Goal: Contribute content: Contribute content

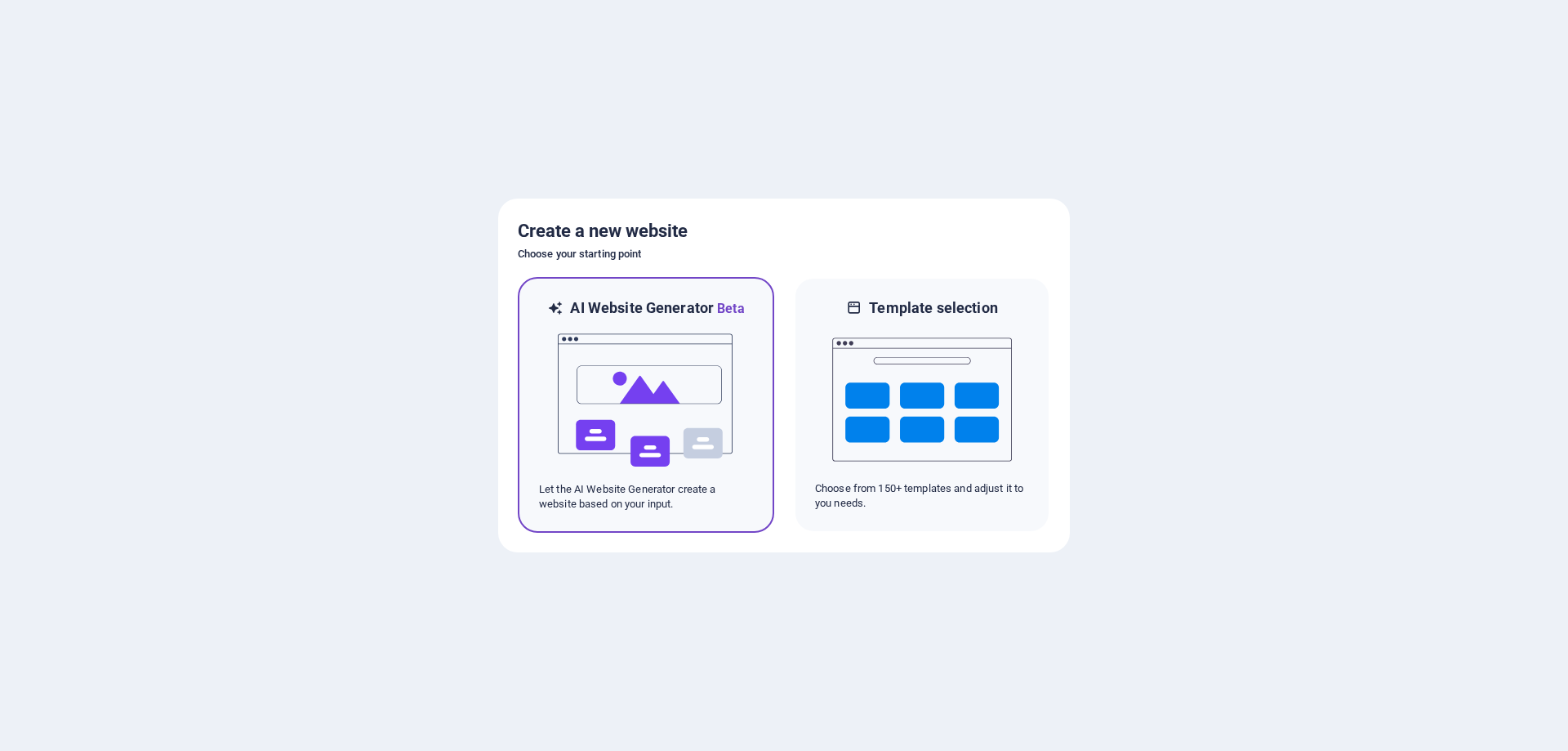
click at [612, 433] on img at bounding box center [646, 400] width 180 height 164
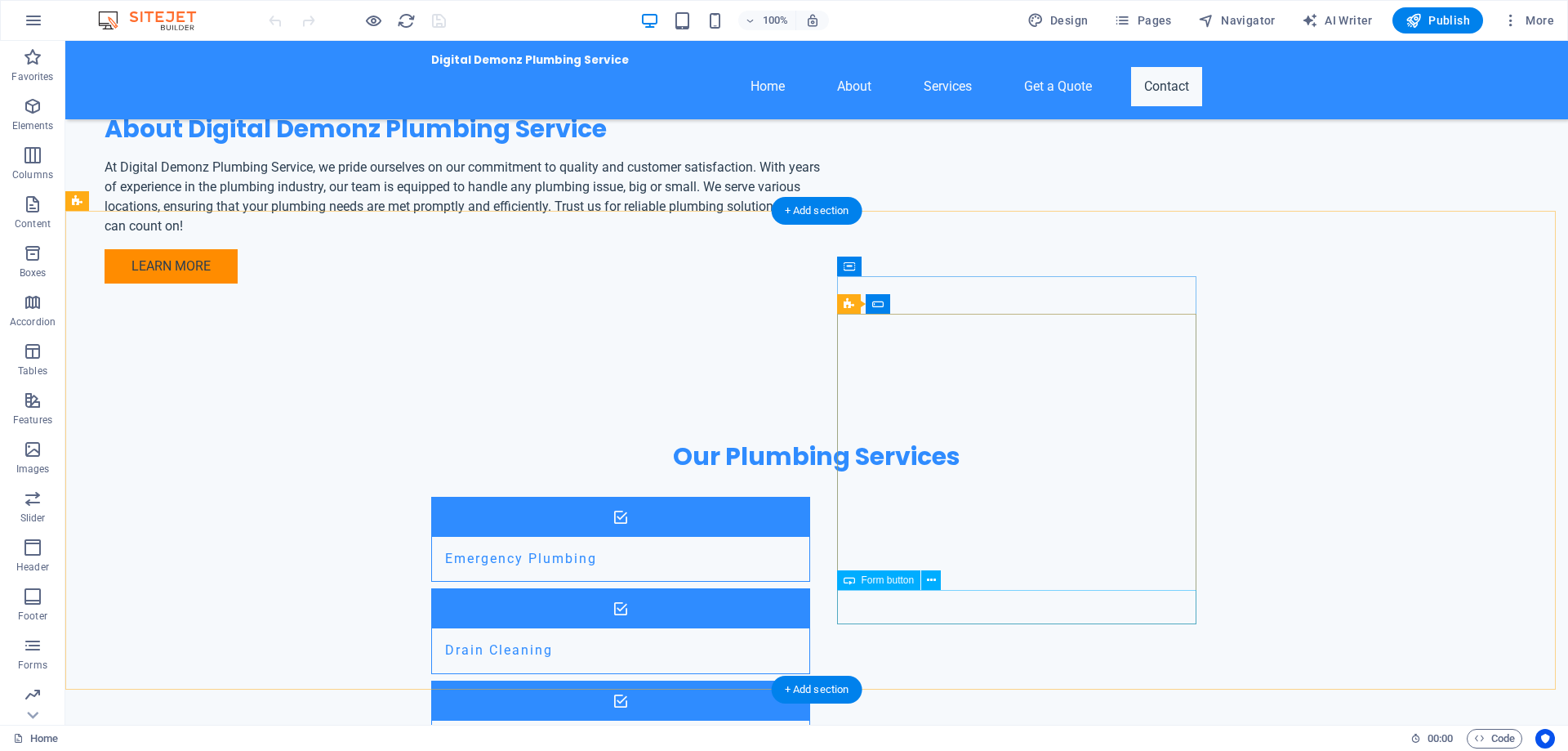
scroll to position [1436, 0]
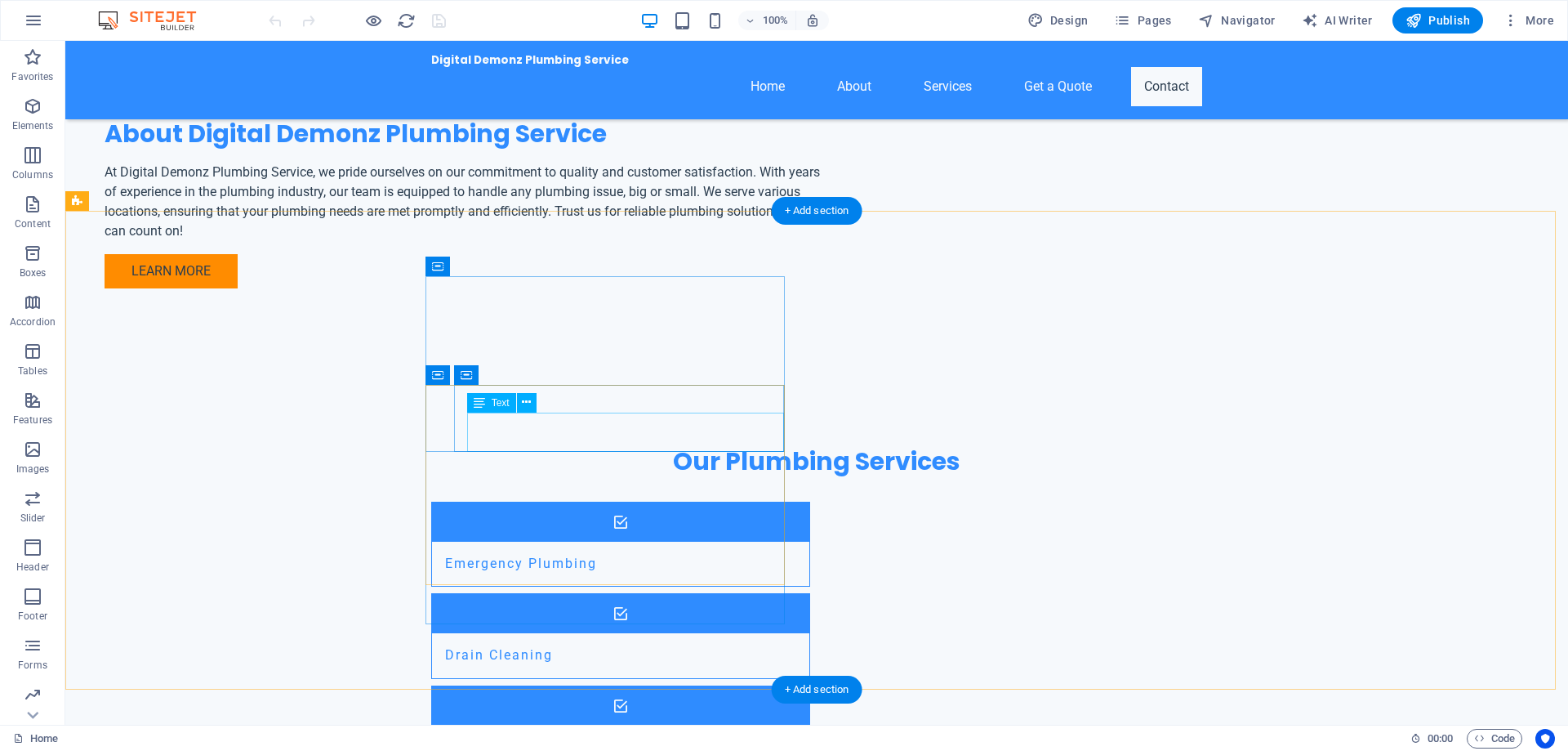
drag, startPoint x: 470, startPoint y: 421, endPoint x: 597, endPoint y: 429, distance: 127.3
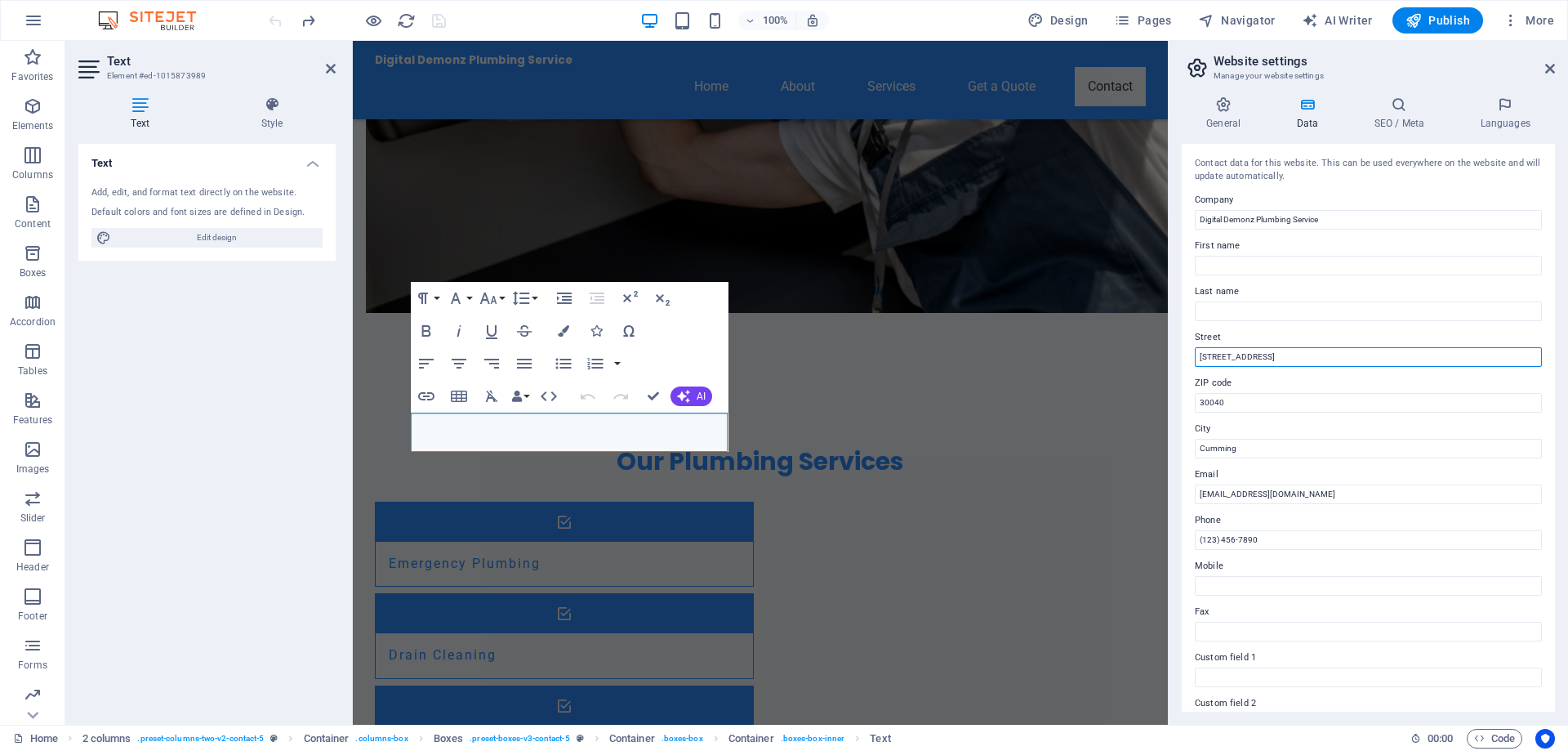
drag, startPoint x: 1639, startPoint y: 403, endPoint x: 961, endPoint y: 345, distance: 680.5
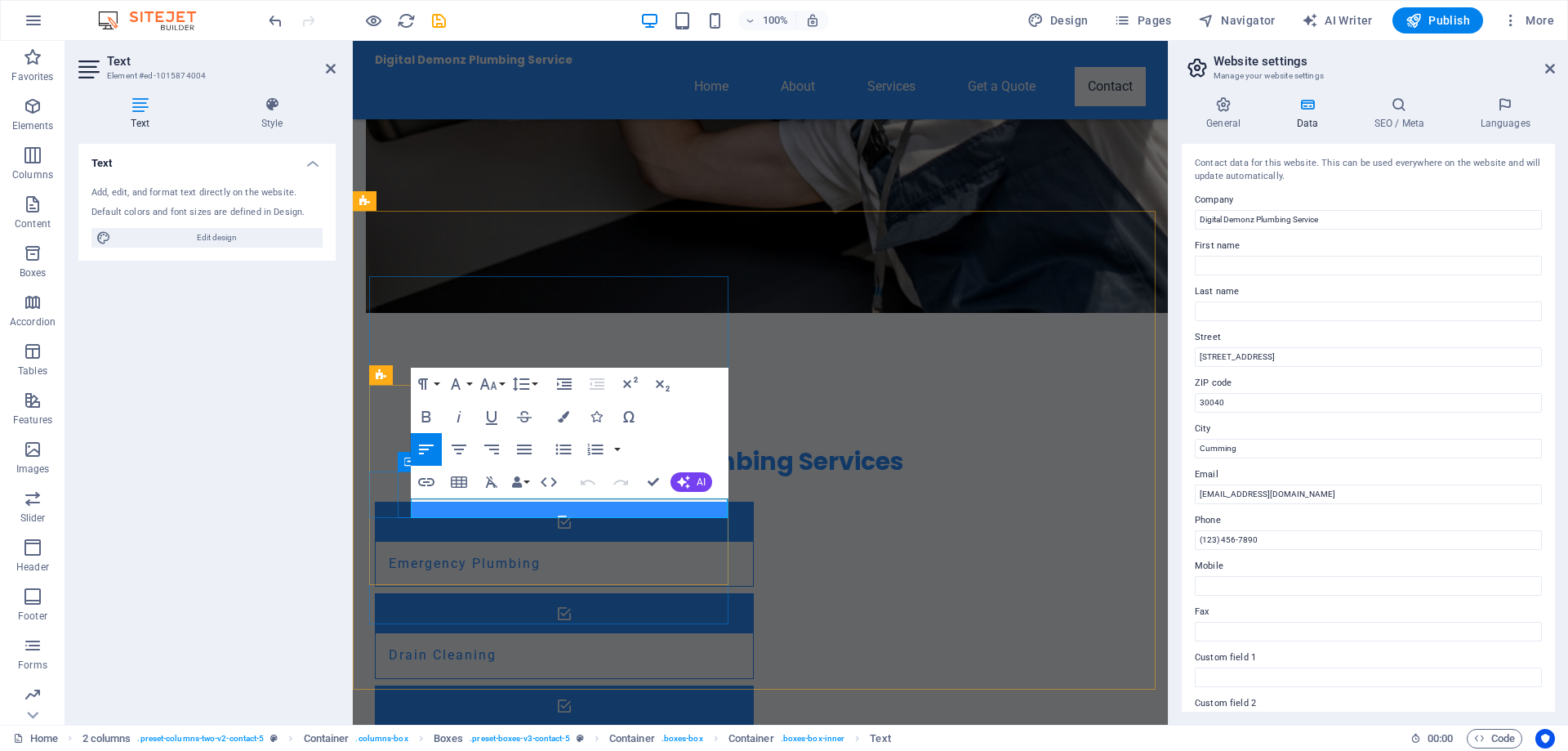
drag, startPoint x: 418, startPoint y: 503, endPoint x: 546, endPoint y: 505, distance: 128.0
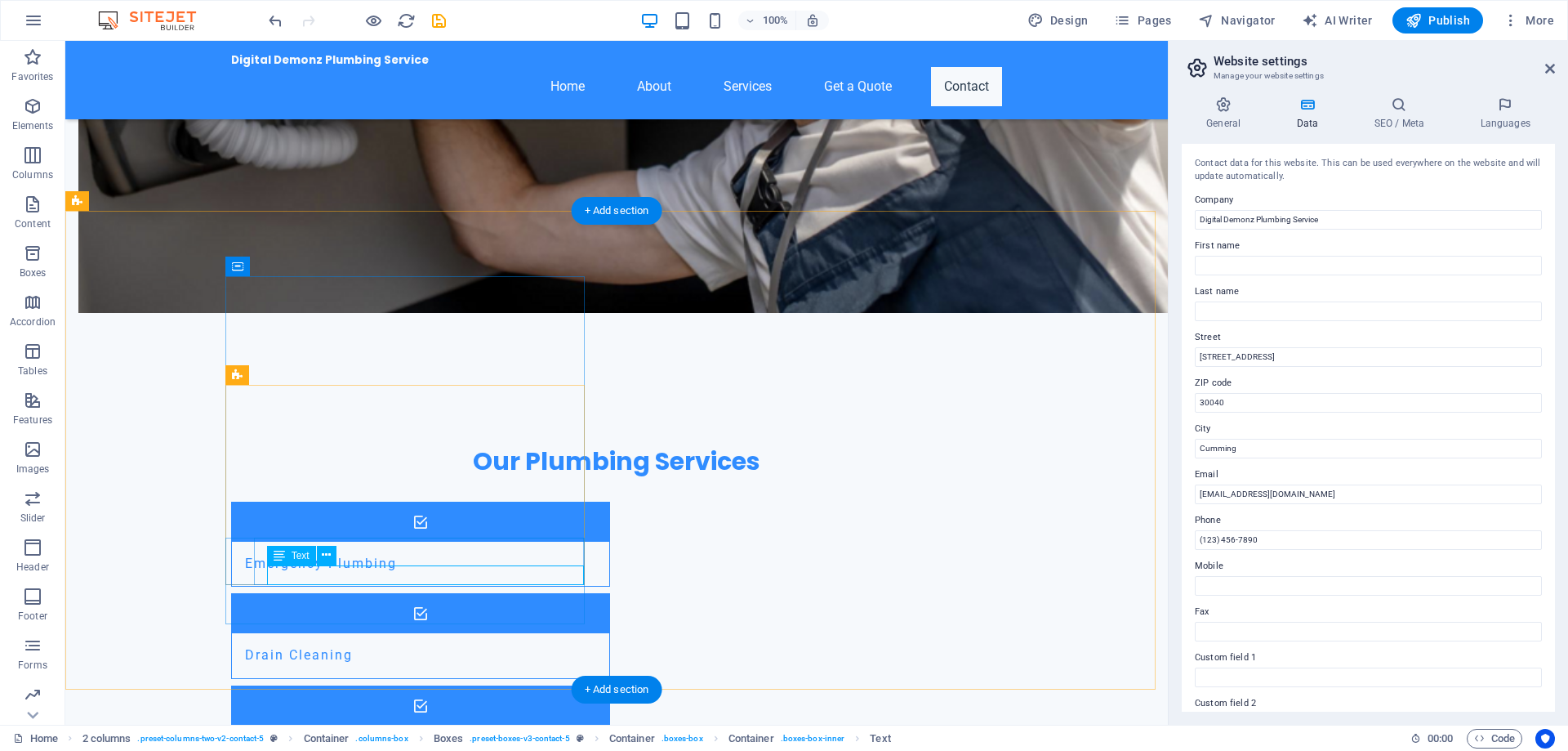
drag, startPoint x: 497, startPoint y: 574, endPoint x: 368, endPoint y: 574, distance: 129.0
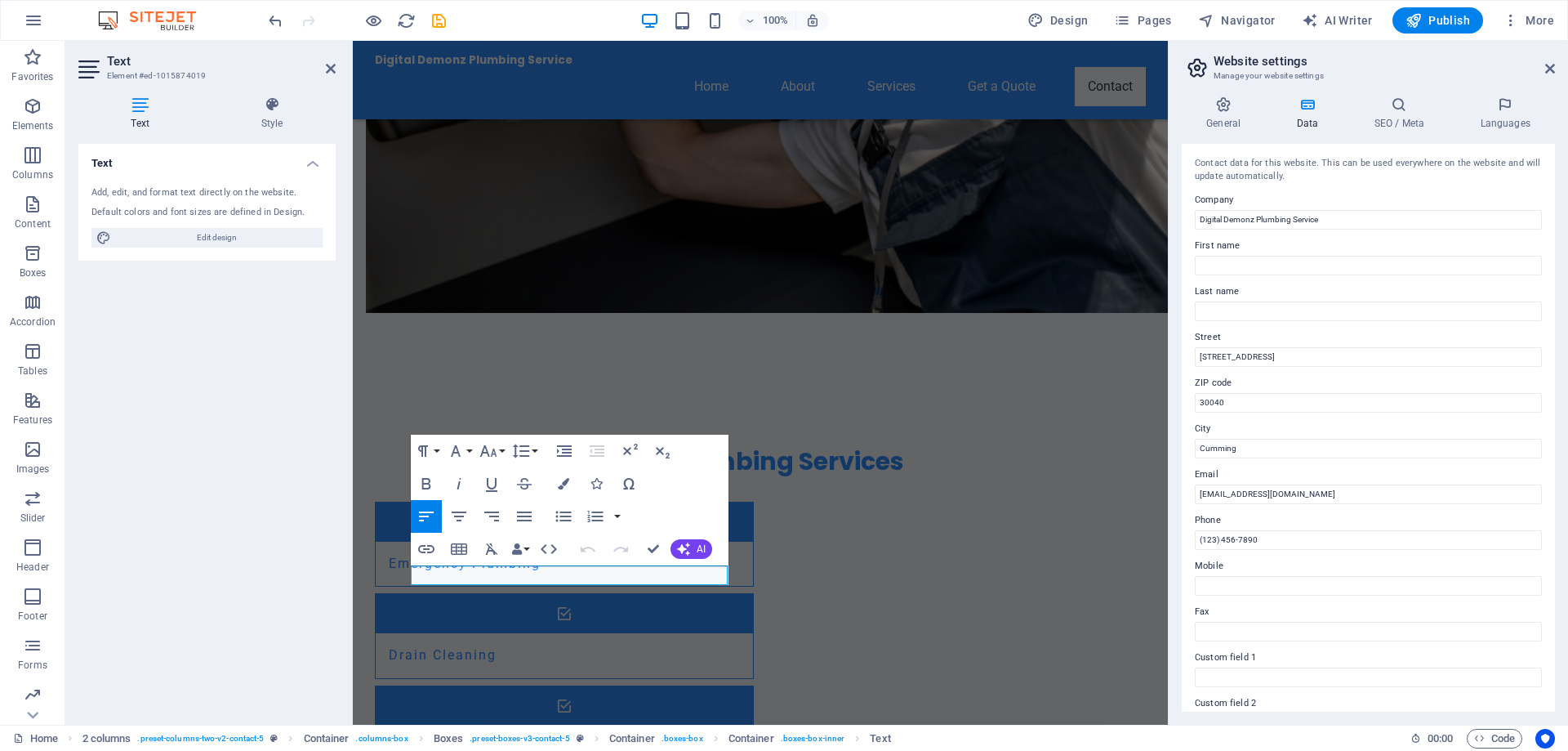
drag, startPoint x: 649, startPoint y: 572, endPoint x: 167, endPoint y: 540, distance: 483.1
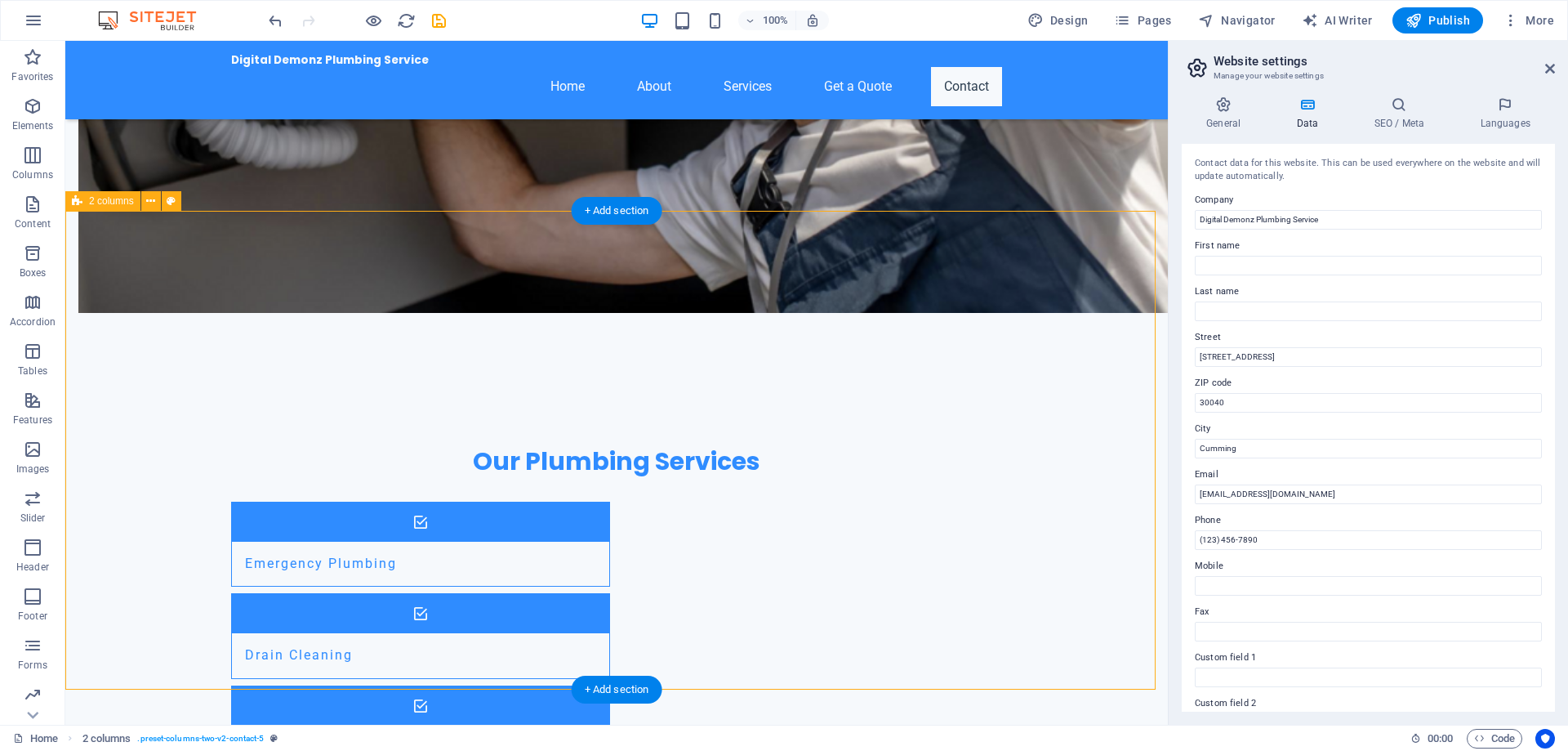
drag, startPoint x: 1033, startPoint y: 304, endPoint x: 887, endPoint y: 368, distance: 159.4
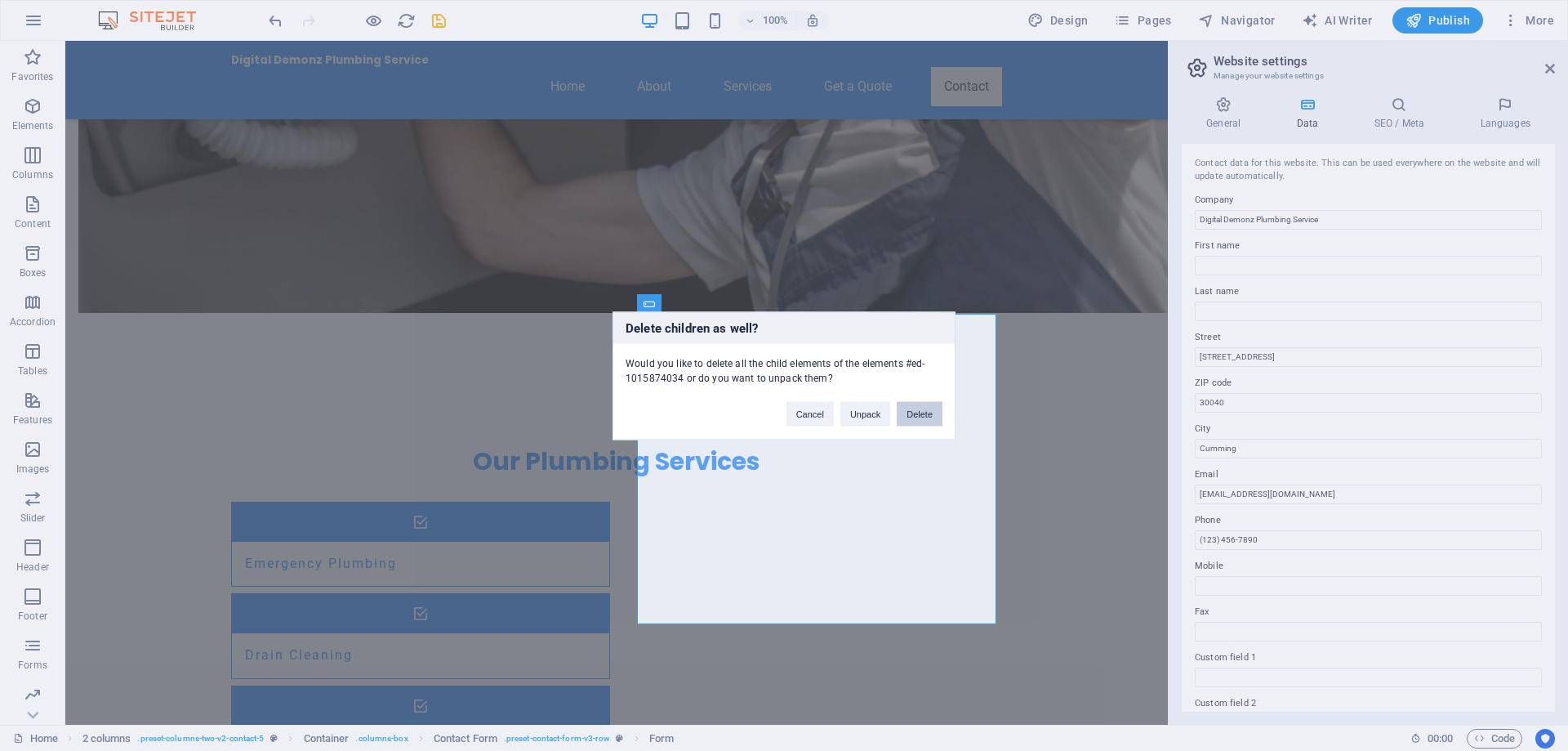
click at [929, 415] on button "Delete" at bounding box center [919, 413] width 46 height 24
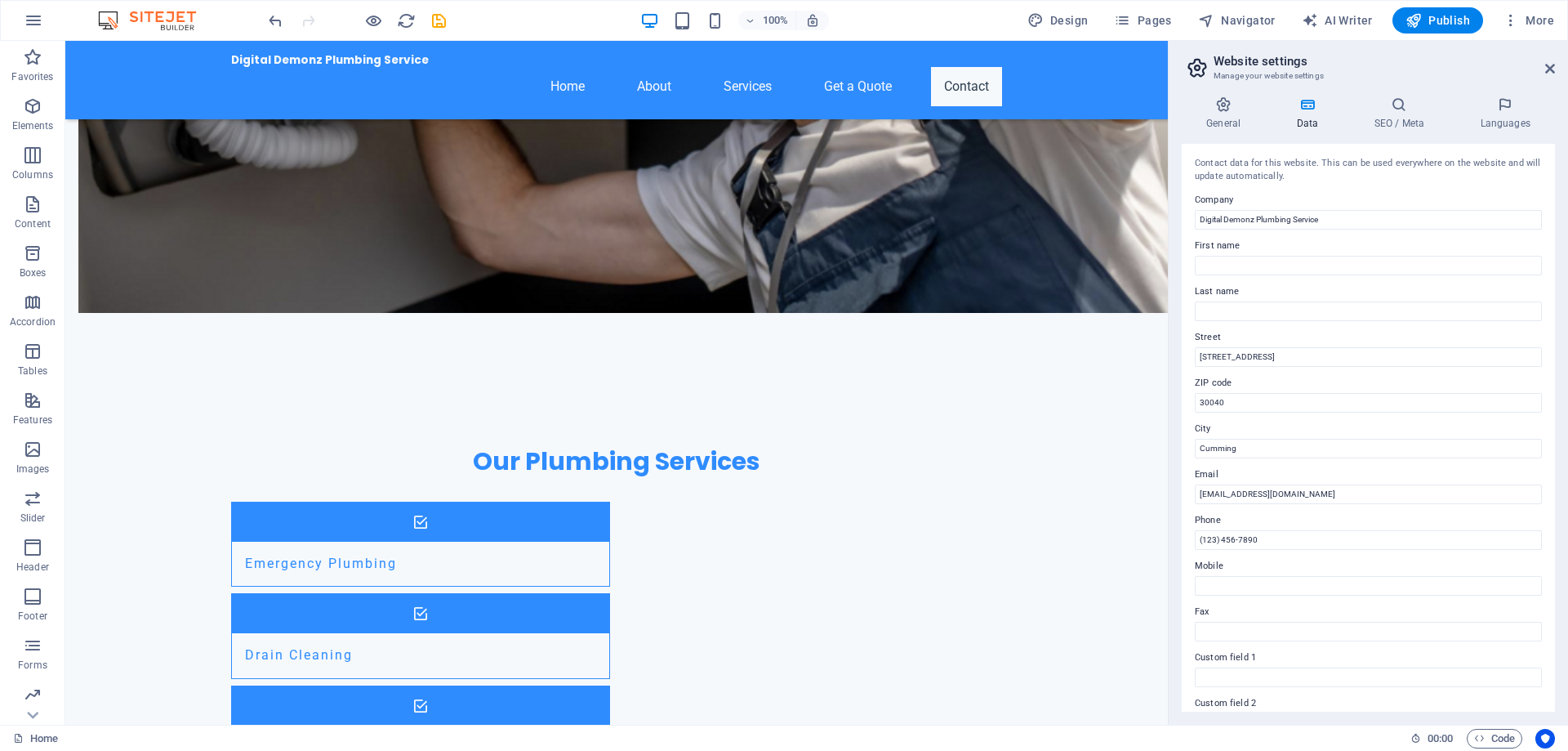
scroll to position [1642, 0]
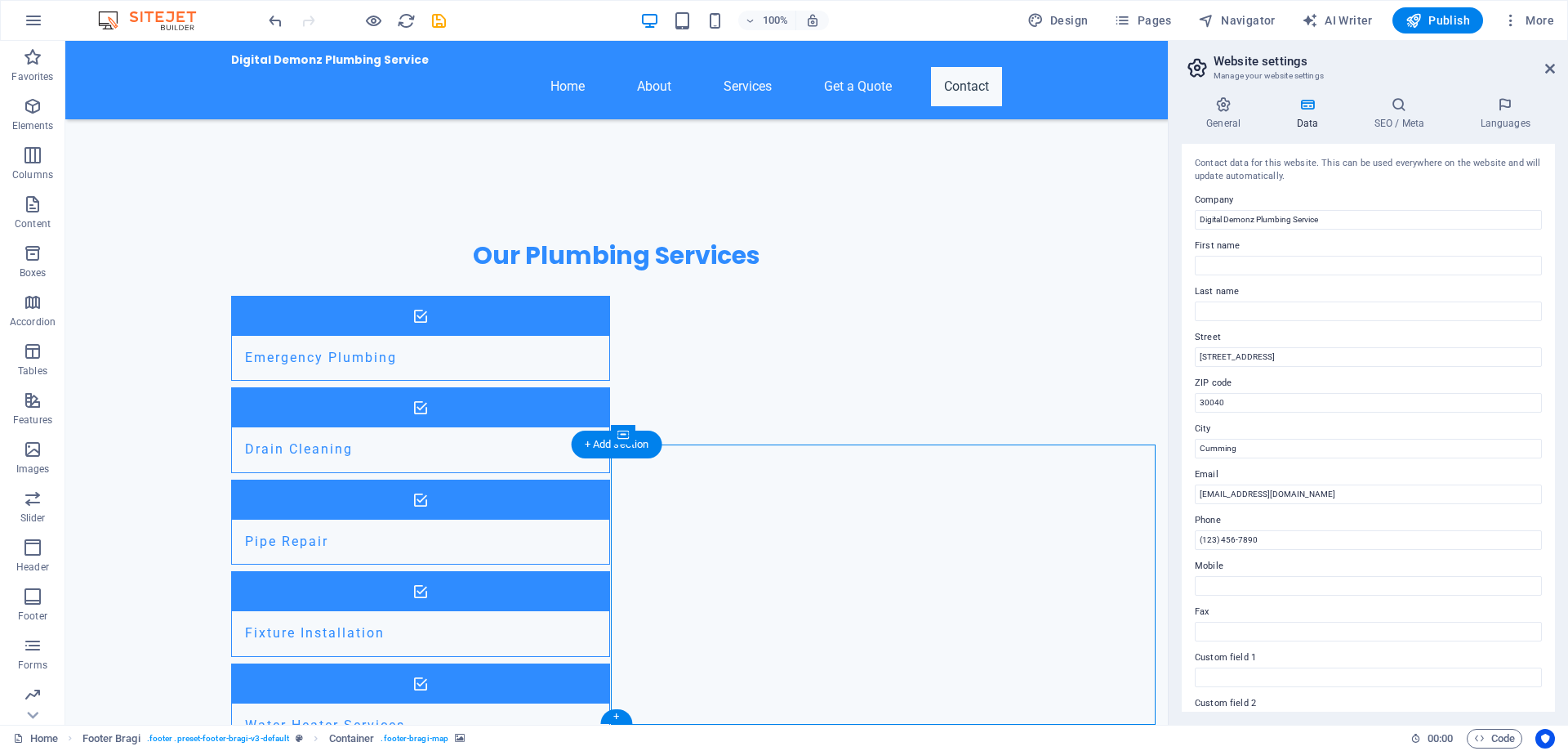
select select "px"
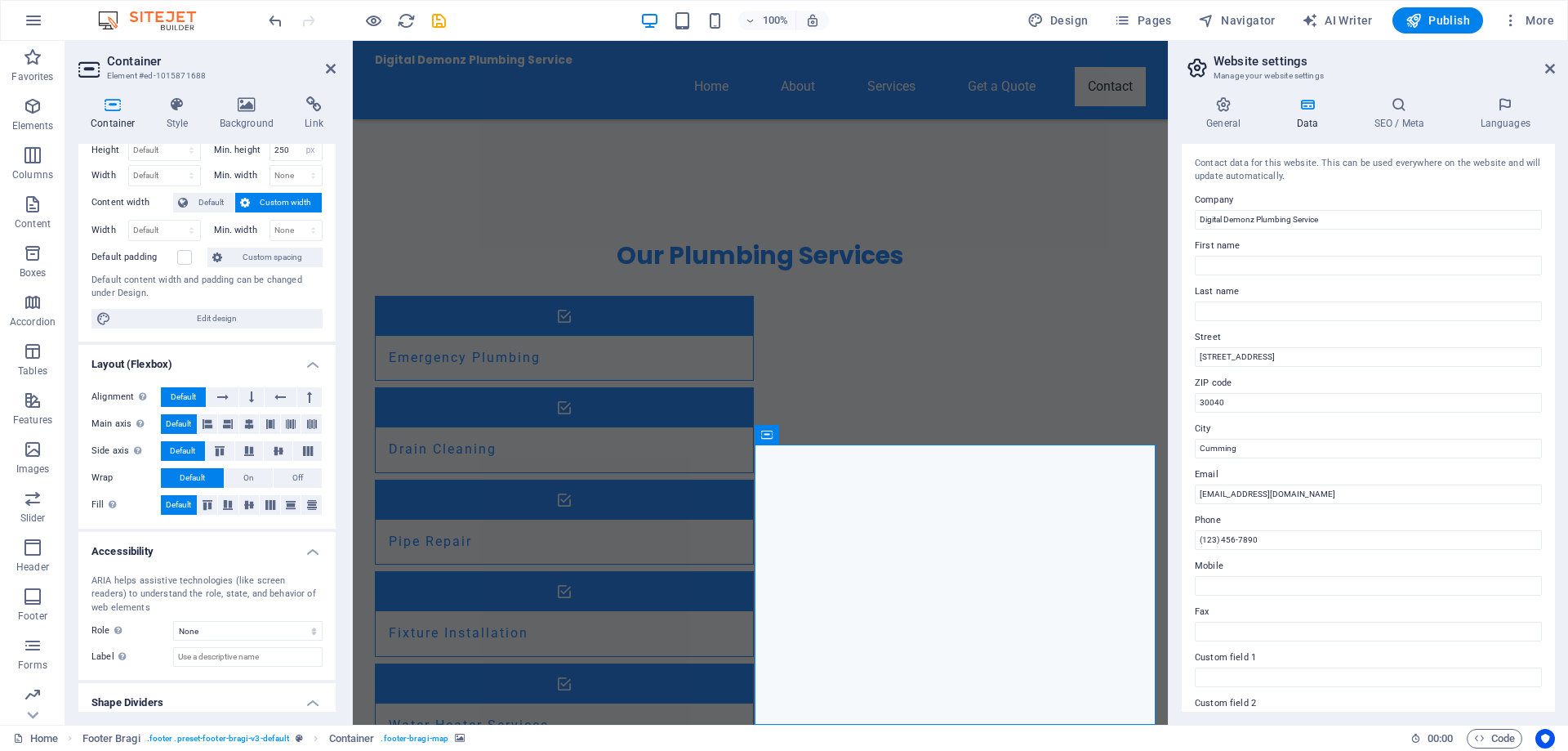
scroll to position [0, 0]
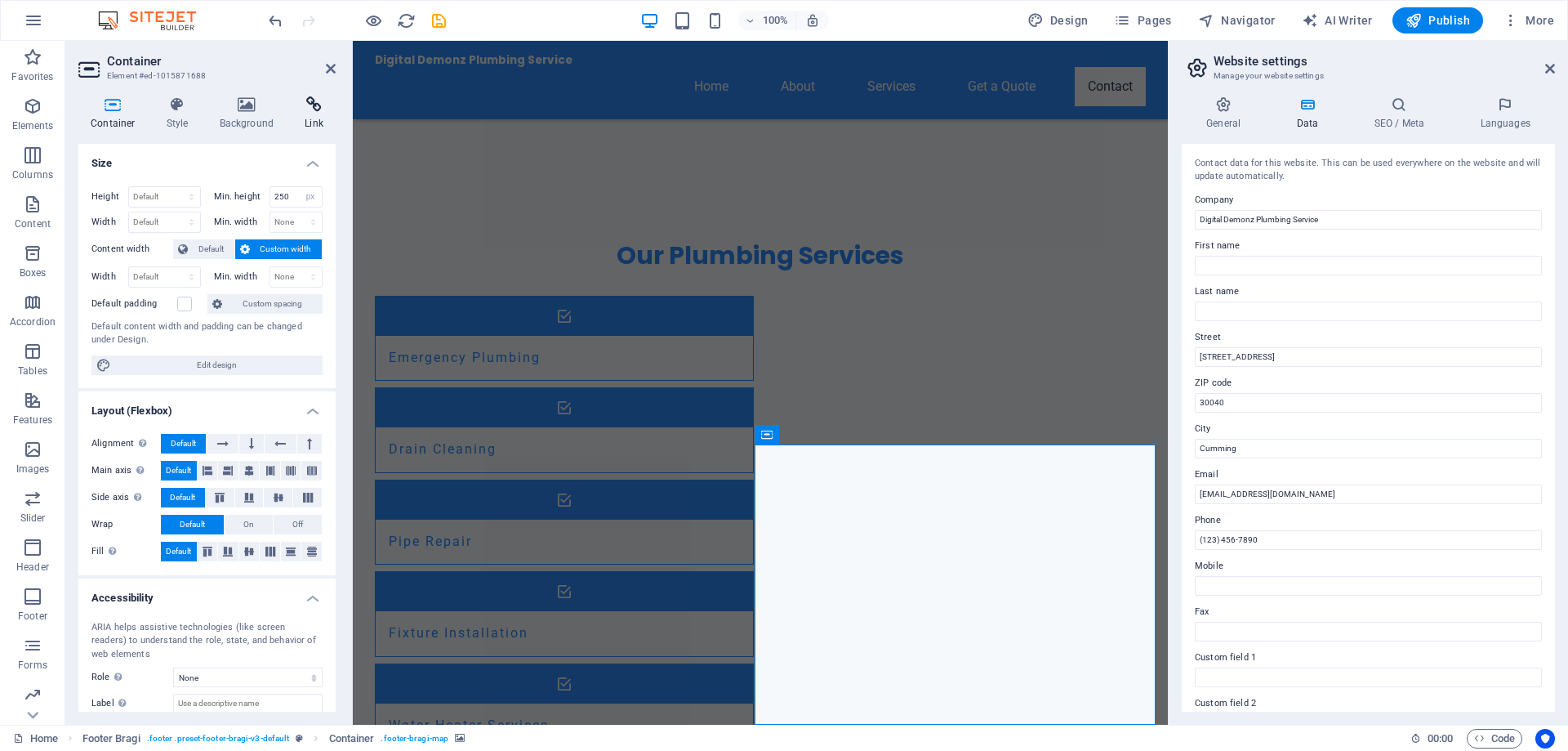
click at [312, 106] on icon at bounding box center [314, 104] width 43 height 16
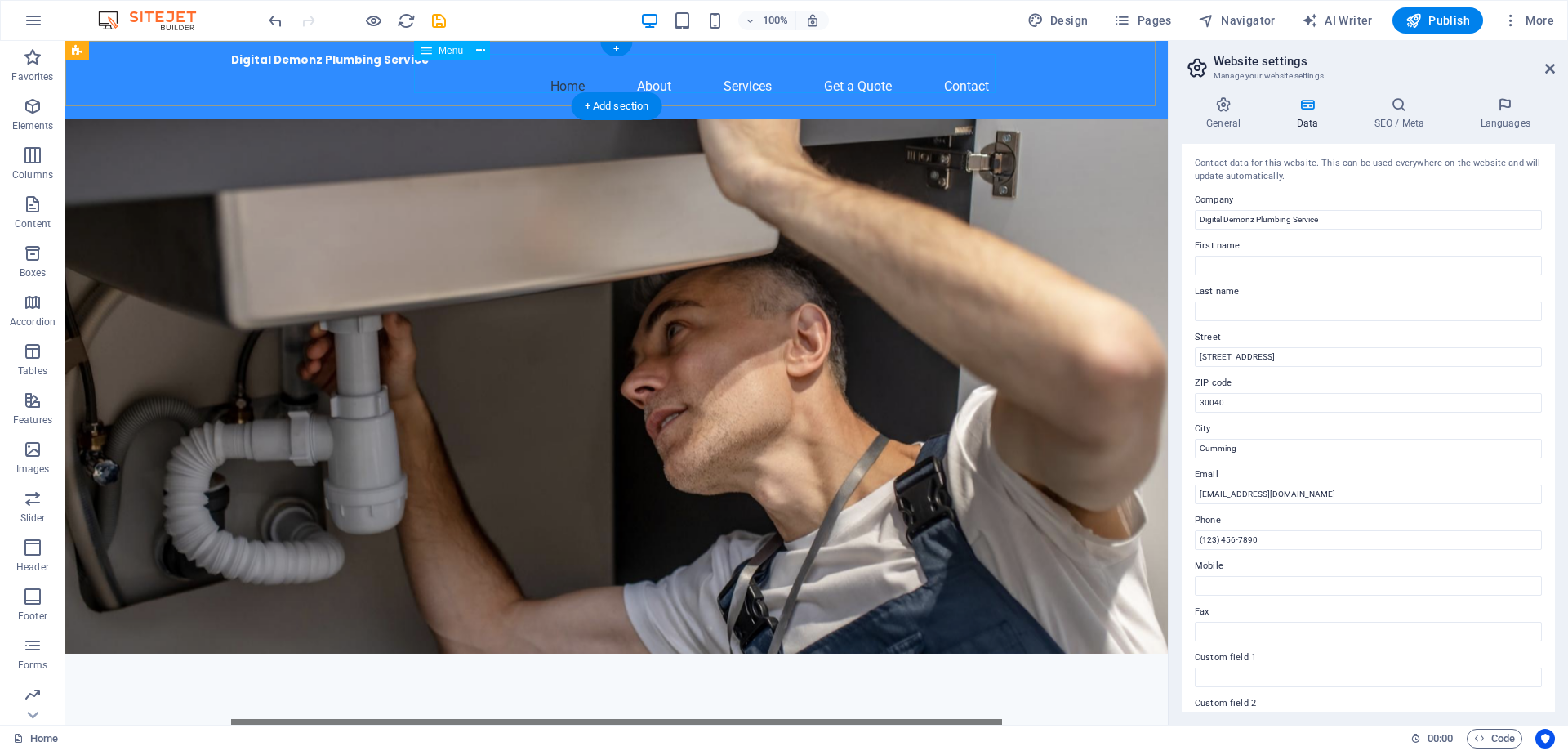
click at [651, 75] on nav "Home About Services Get a Quote Contact" at bounding box center [617, 87] width 771 height 39
click at [1546, 66] on icon at bounding box center [1550, 68] width 9 height 13
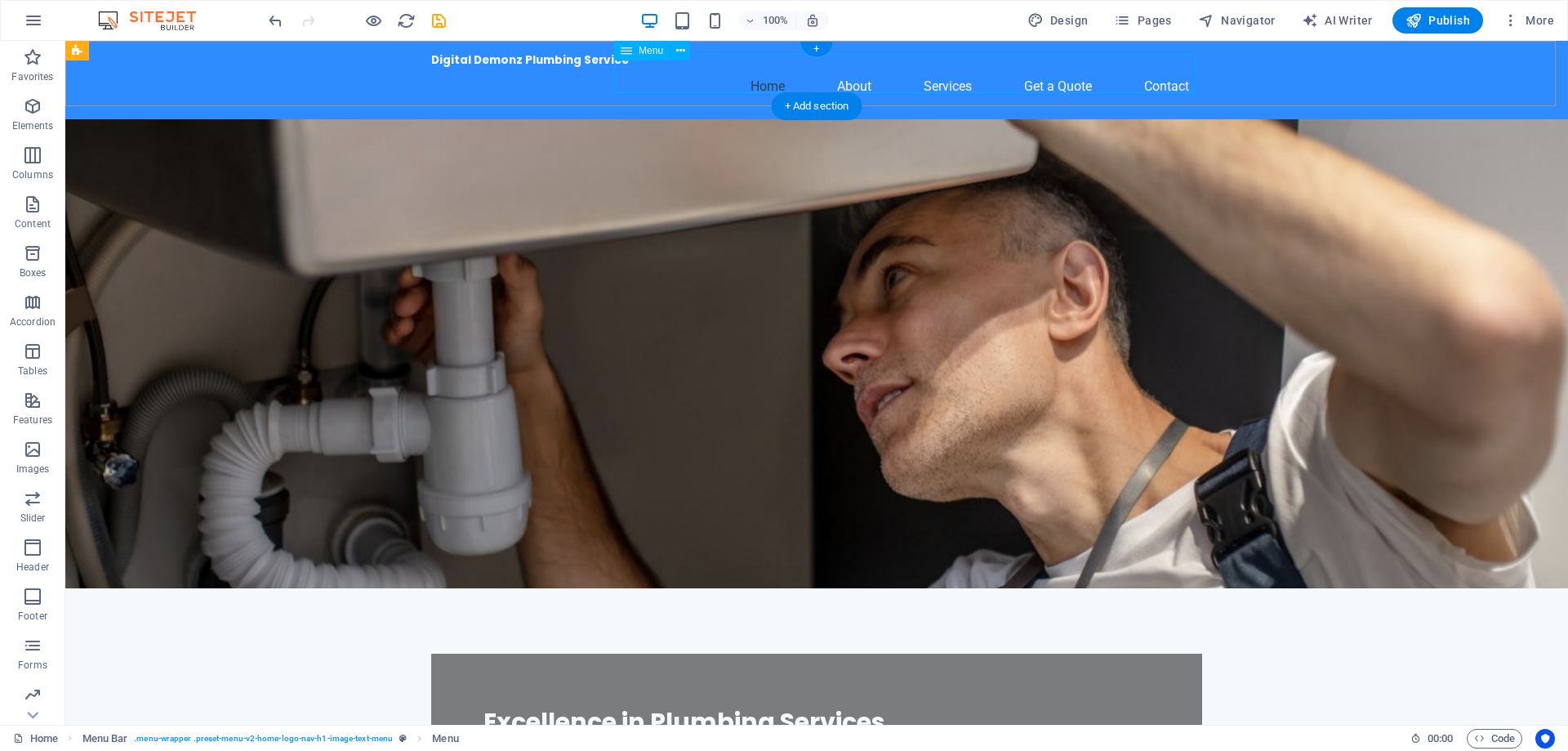
click at [846, 79] on nav "Home About Services Get a Quote Contact" at bounding box center [817, 87] width 771 height 39
click at [849, 76] on nav "Home About Services Get a Quote Contact" at bounding box center [817, 87] width 771 height 39
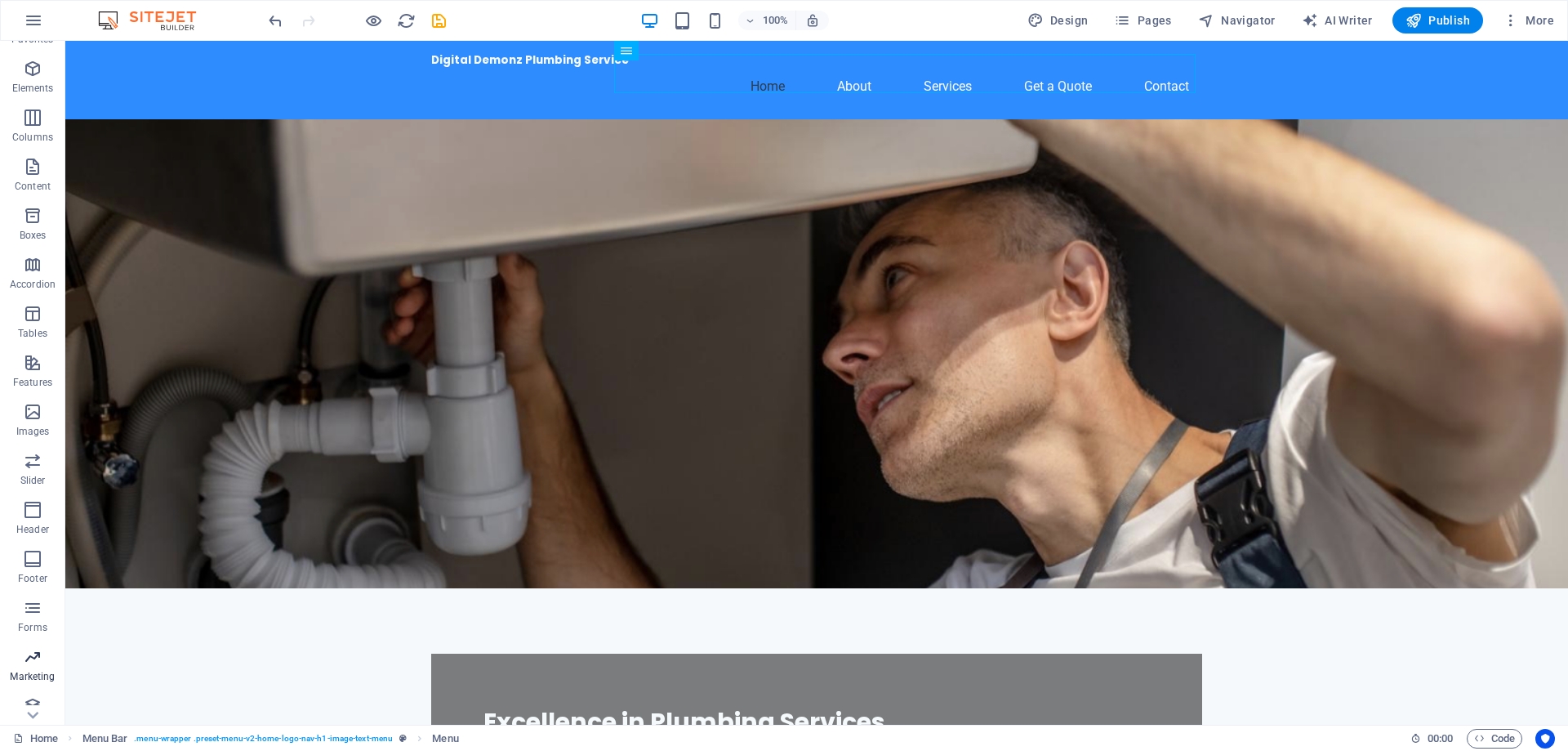
scroll to position [52, 0]
click at [1442, 19] on span "Publish" at bounding box center [1438, 20] width 65 height 16
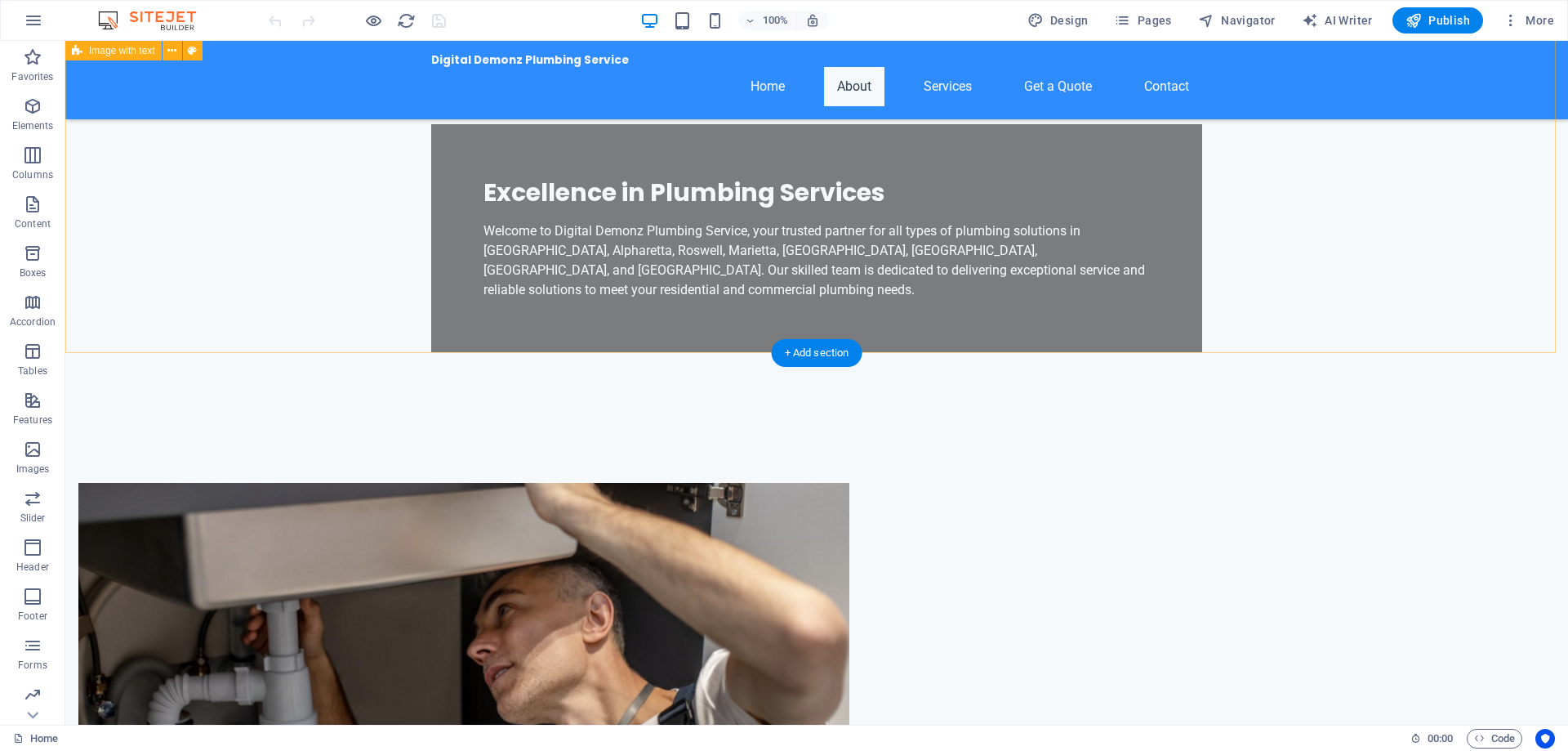
scroll to position [735, 0]
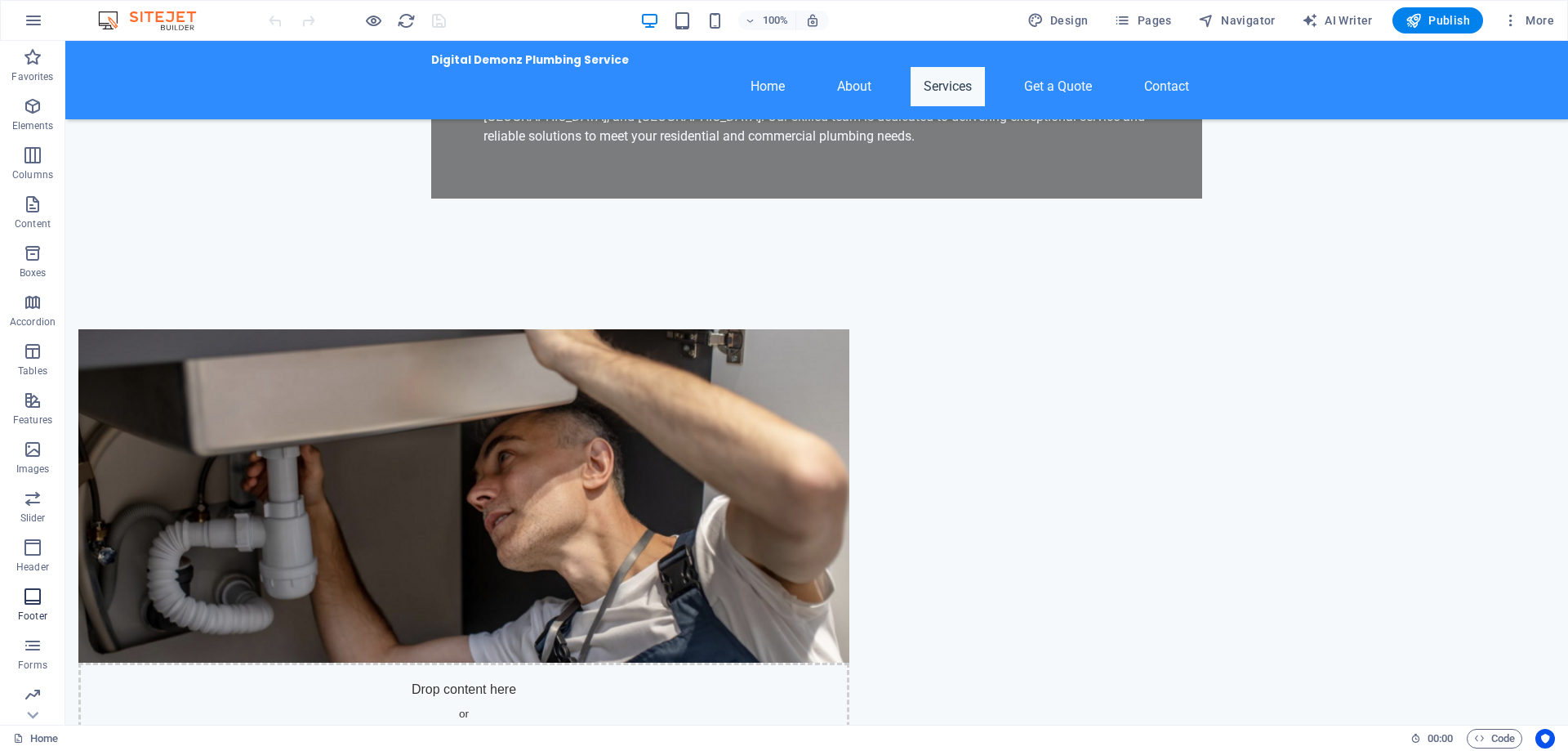
drag, startPoint x: 14, startPoint y: 560, endPoint x: 41, endPoint y: 591, distance: 41.1
click at [41, 591] on icon "button" at bounding box center [32, 596] width 20 height 20
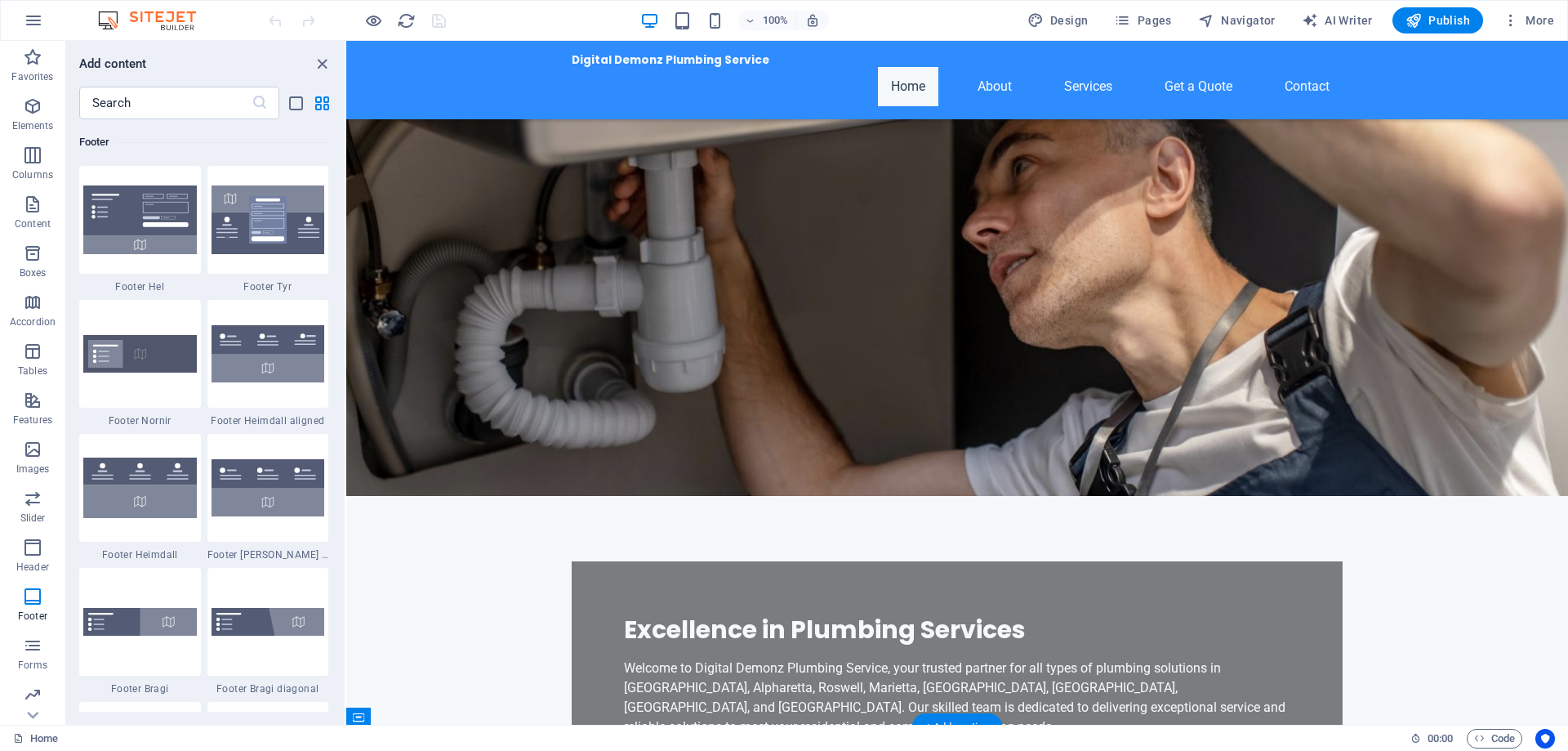
scroll to position [0, 0]
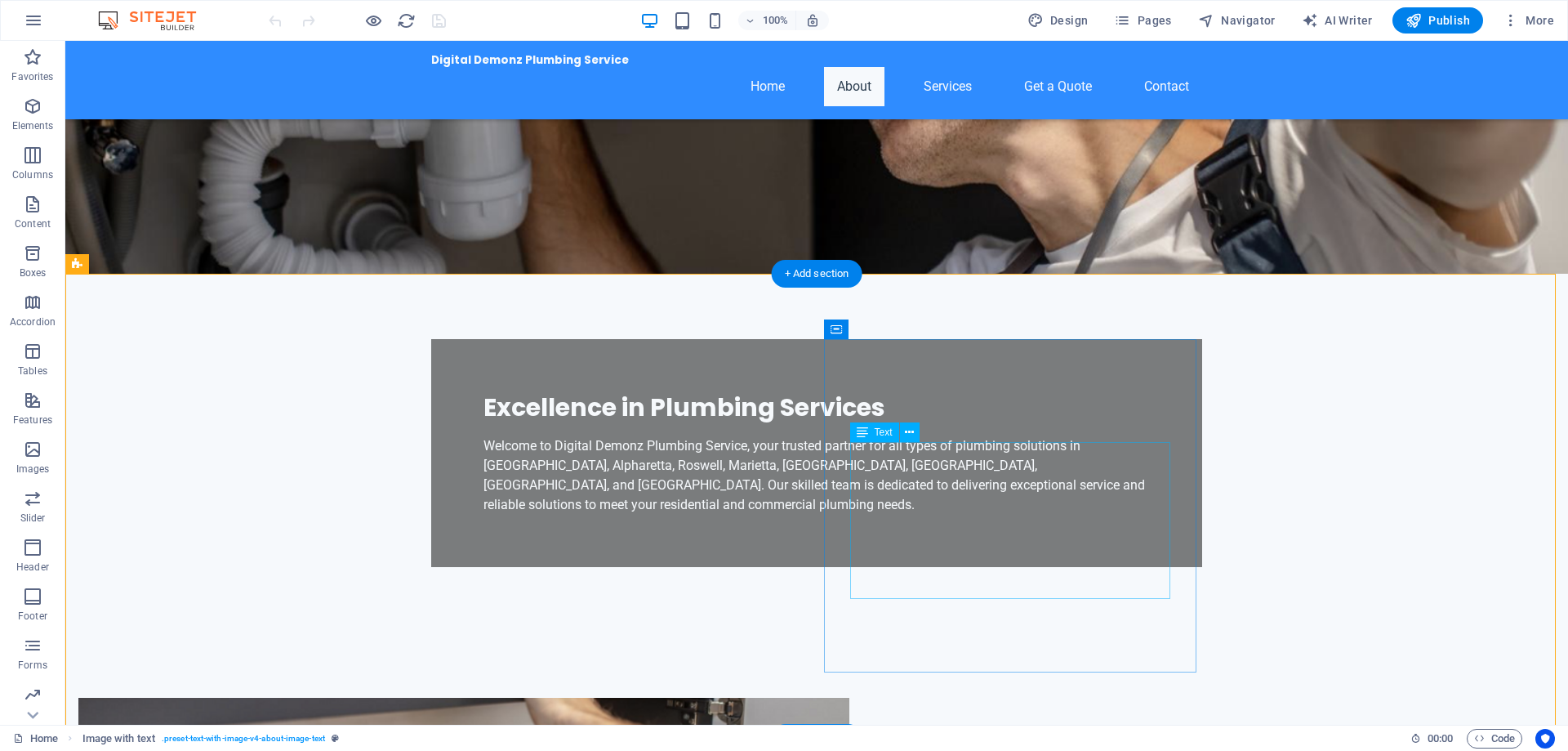
scroll to position [327, 0]
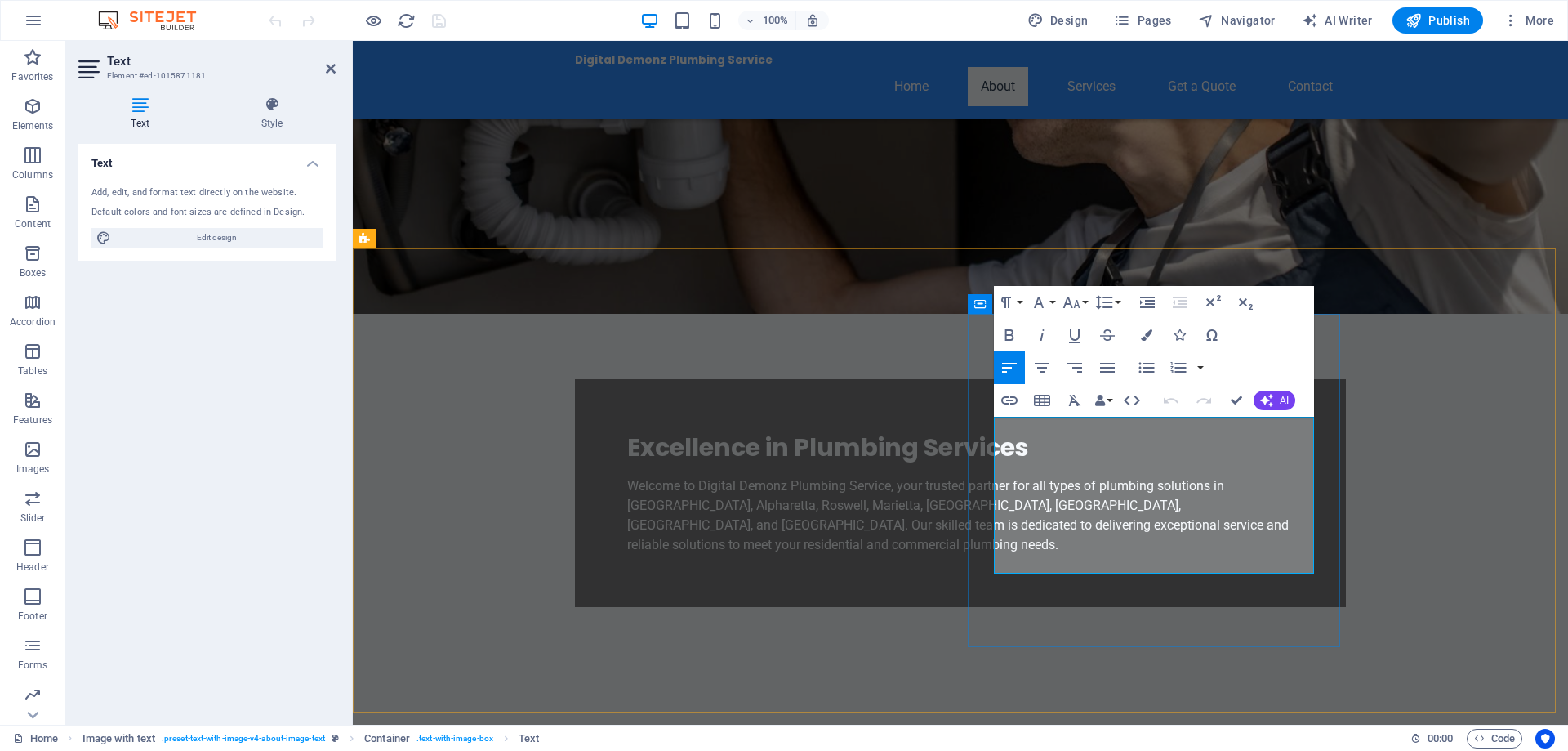
click at [1014, 397] on icon "button" at bounding box center [1009, 400] width 16 height 8
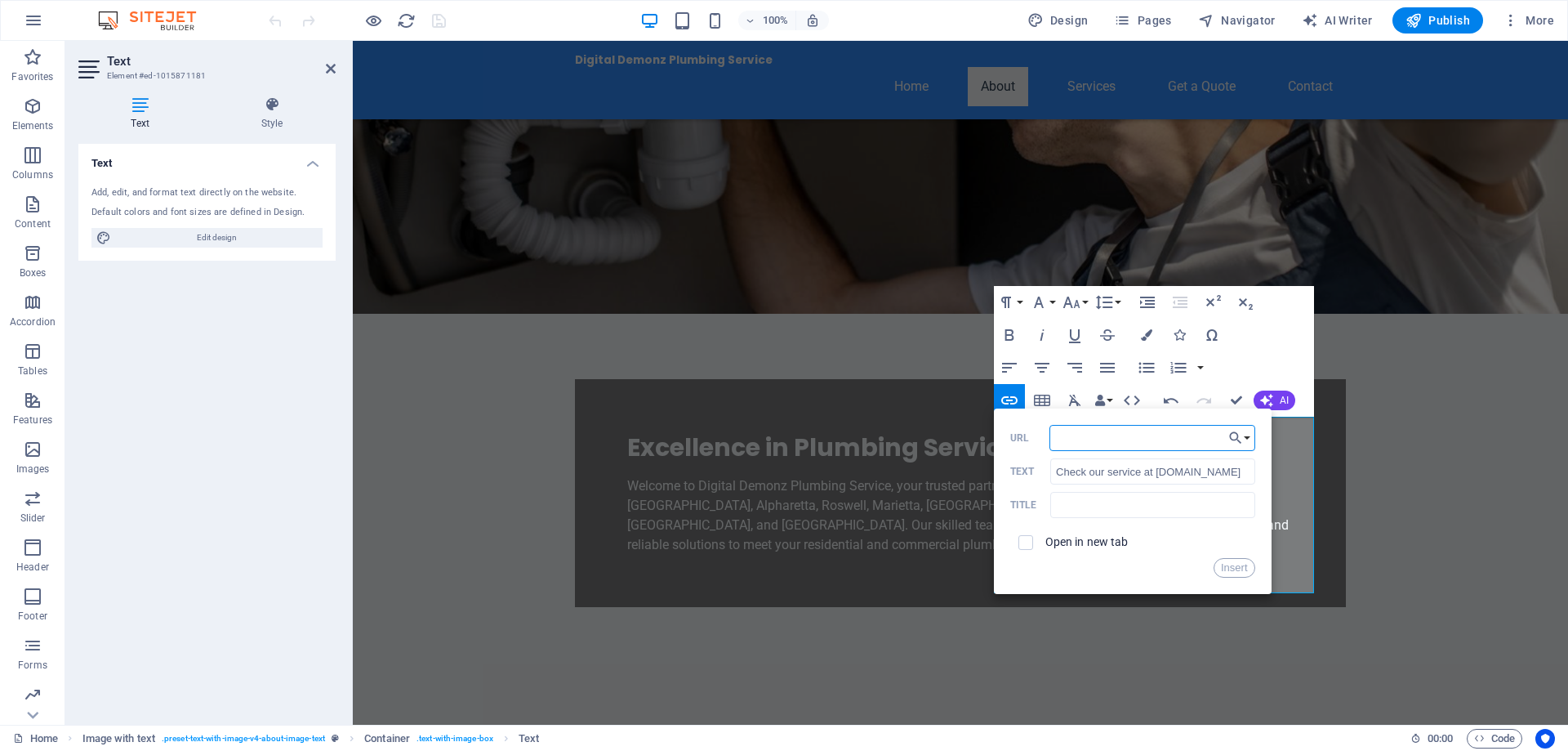
click at [1117, 446] on input "URL" at bounding box center [1152, 438] width 206 height 26
paste input "https://azerplumb.com/"
type input "https://azerplumb.com/"
click at [1110, 471] on input "Check our service at www.azerplumb.com" at bounding box center [1152, 472] width 204 height 26
type input "Check our service at www.azerplumb.com"
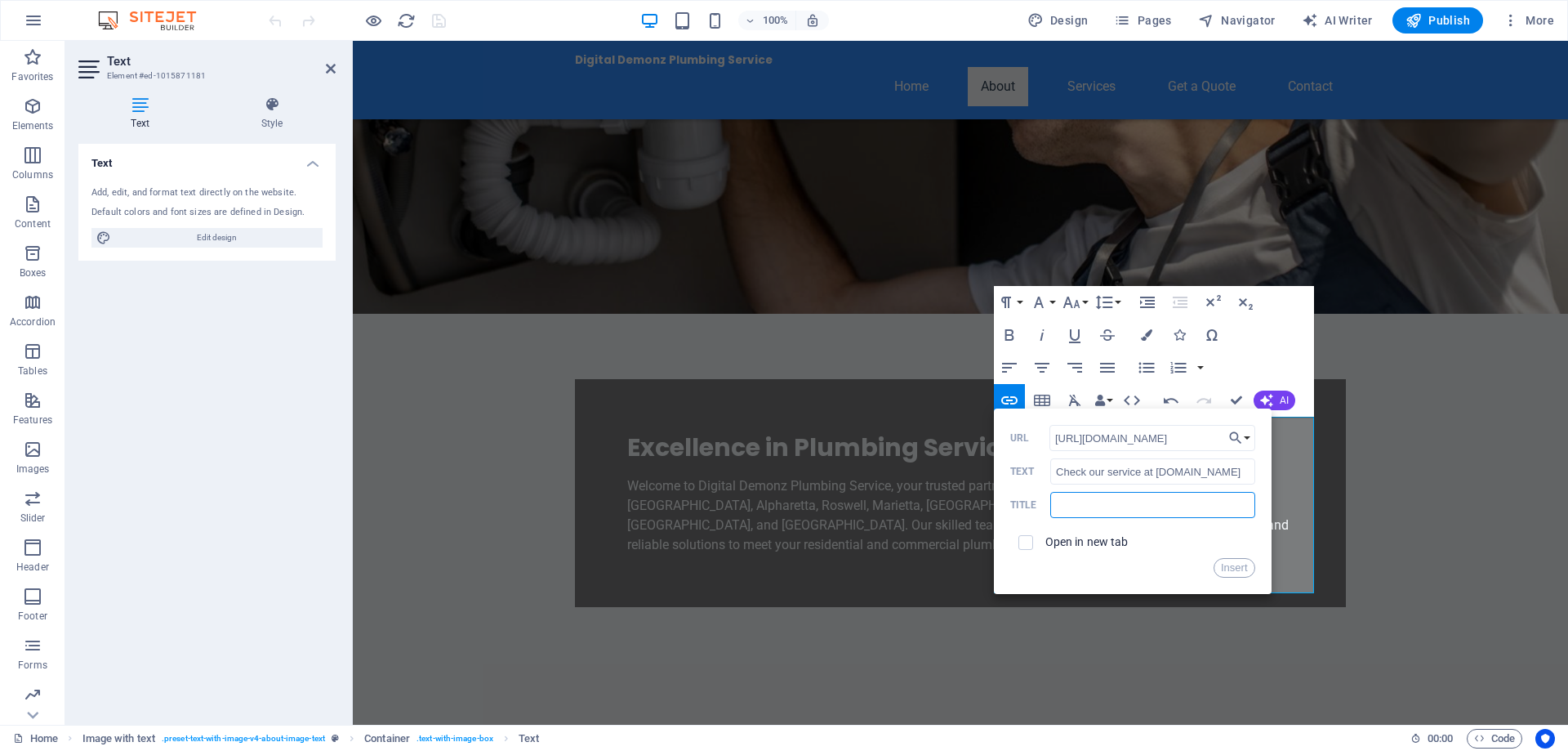
click at [1080, 497] on input "text" at bounding box center [1152, 505] width 204 height 26
type input "Plumber in Cumming, Alpharetta, Roswell"
click at [1099, 543] on label "Open in new tab" at bounding box center [1087, 542] width 83 height 13
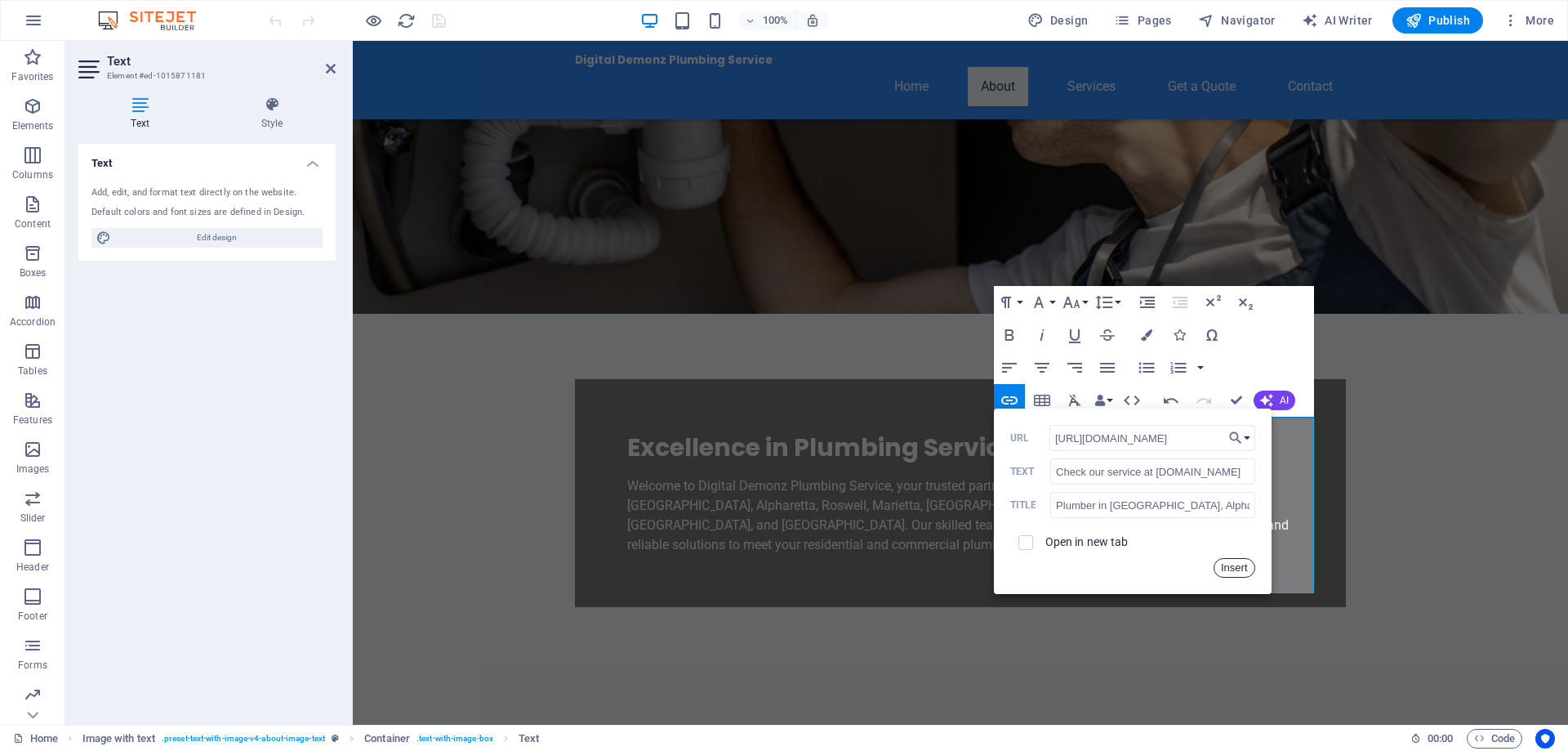
click at [1239, 564] on button "Insert" at bounding box center [1235, 567] width 42 height 20
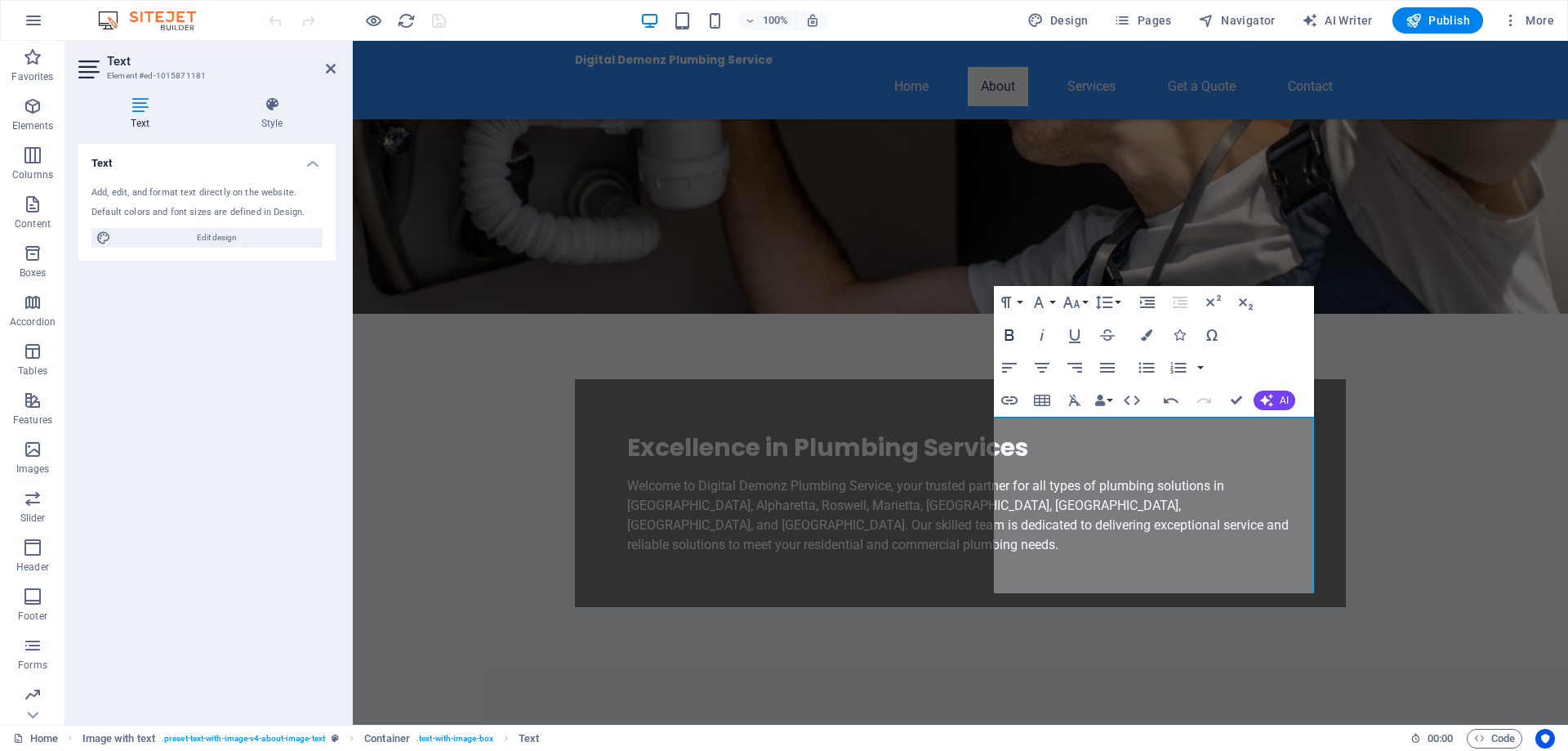
click at [1009, 334] on icon "button" at bounding box center [1009, 335] width 9 height 11
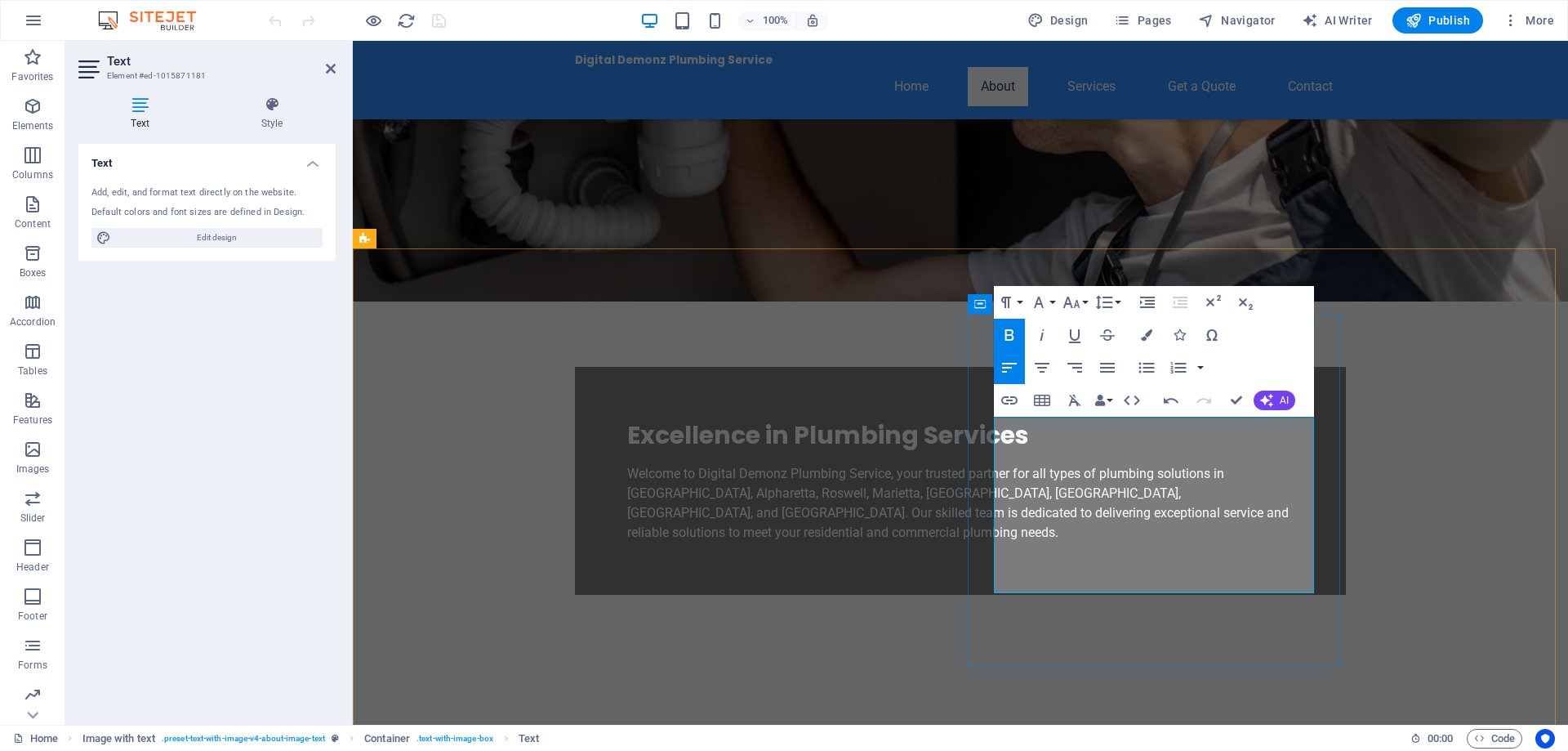
scroll to position [408, 0]
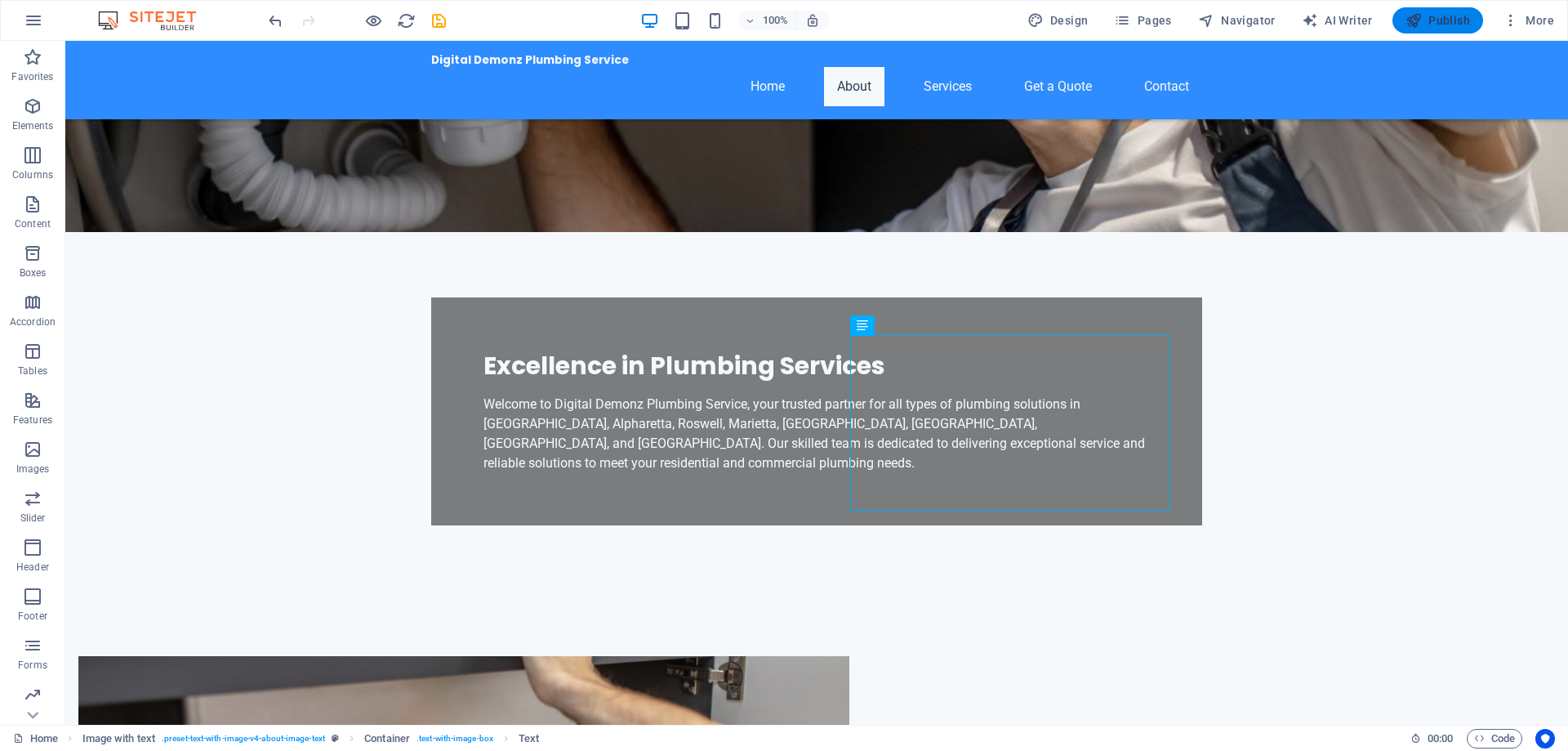
click at [1451, 31] on button "Publish" at bounding box center [1438, 21] width 91 height 26
